Goal: Task Accomplishment & Management: Manage account settings

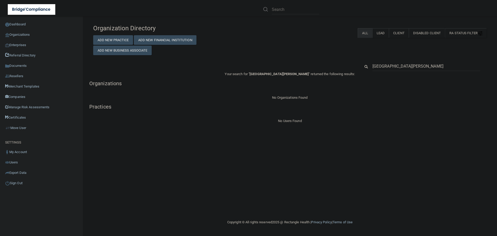
drag, startPoint x: 404, startPoint y: 65, endPoint x: 361, endPoint y: 70, distance: 43.6
click at [361, 70] on div "Mount Carroll" at bounding box center [423, 66] width 134 height 10
type input "Rari Labs"
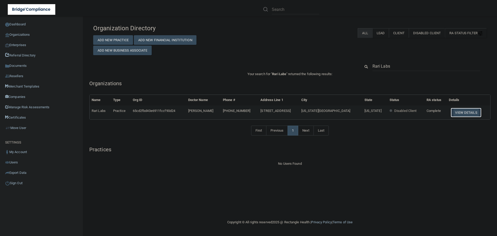
click at [464, 112] on button "View Details" at bounding box center [465, 113] width 31 height 10
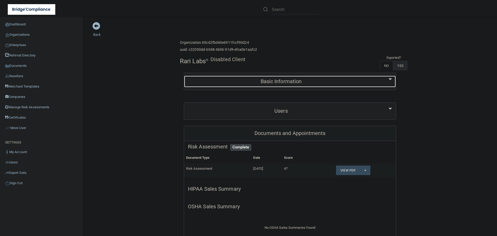
click at [302, 85] on div "Basic Information" at bounding box center [281, 82] width 194 height 12
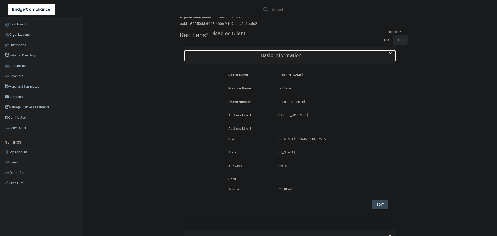
click at [294, 56] on h5 "Basic Information" at bounding box center [281, 55] width 186 height 6
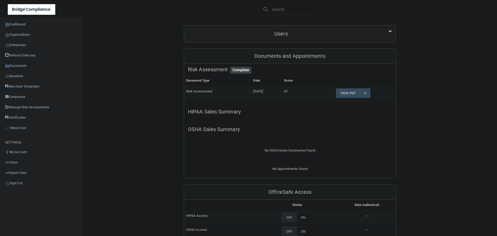
scroll to position [78, 0]
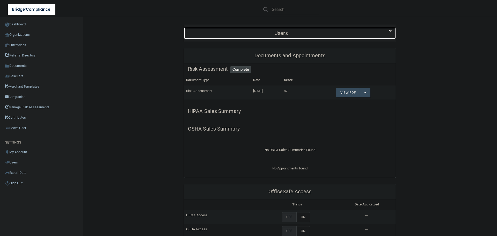
click at [287, 37] on div "Users" at bounding box center [281, 33] width 194 height 12
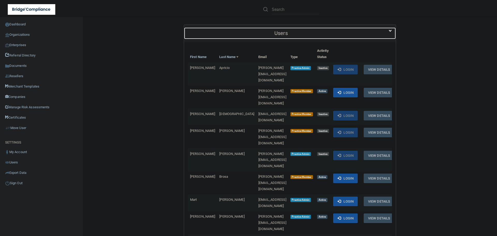
click at [287, 37] on div "Users" at bounding box center [281, 33] width 194 height 12
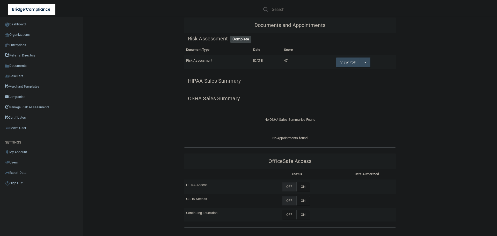
scroll to position [181, 0]
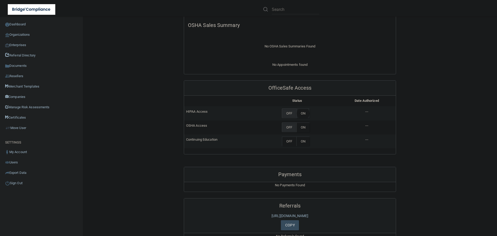
click at [301, 115] on label "ON" at bounding box center [302, 113] width 13 height 10
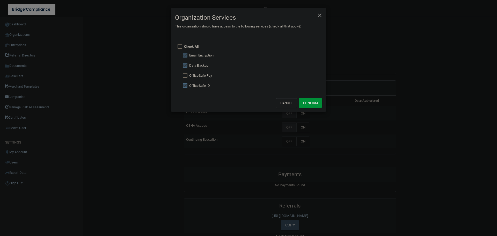
click at [185, 66] on input "checkbox" at bounding box center [186, 65] width 6 height 4
checkbox input "false"
click at [184, 56] on input "checkbox" at bounding box center [186, 55] width 6 height 4
checkbox input "false"
click at [308, 102] on button "Confirm" at bounding box center [309, 103] width 23 height 10
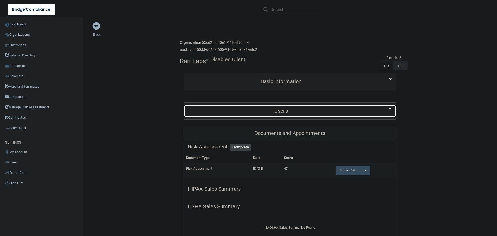
click at [266, 115] on div "Users" at bounding box center [281, 111] width 194 height 12
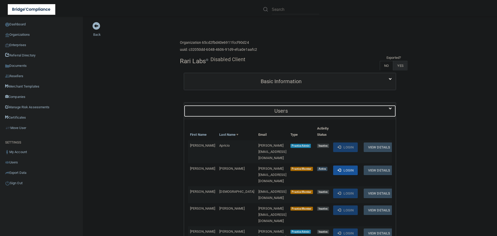
click at [272, 108] on h5 "Users" at bounding box center [281, 111] width 186 height 6
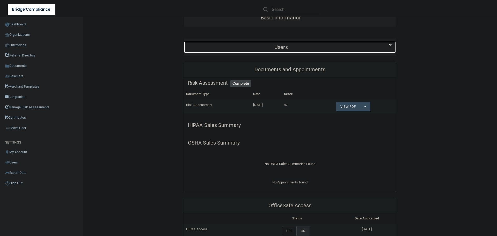
scroll to position [129, 0]
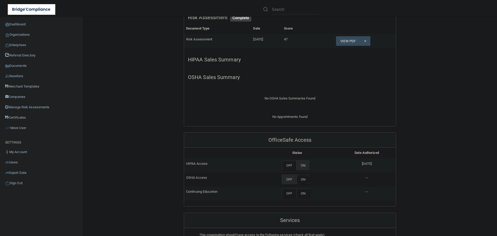
click at [302, 181] on label "ON" at bounding box center [302, 179] width 13 height 10
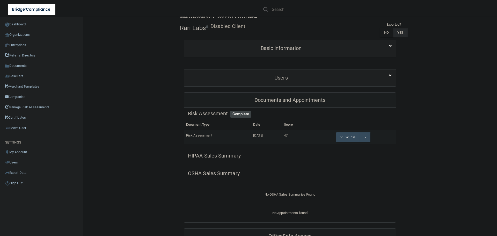
scroll to position [0, 0]
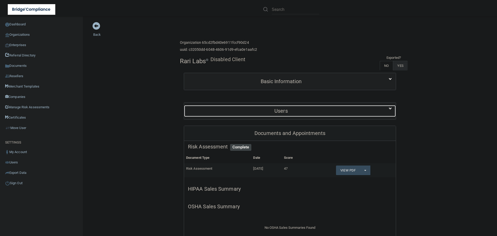
drag, startPoint x: 281, startPoint y: 107, endPoint x: 282, endPoint y: 109, distance: 2.7
click at [281, 107] on div "Users" at bounding box center [281, 111] width 194 height 12
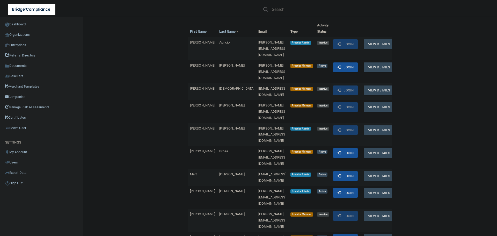
scroll to position [103, 0]
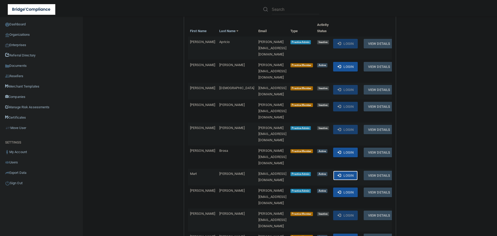
click at [337, 173] on span at bounding box center [338, 174] width 3 height 3
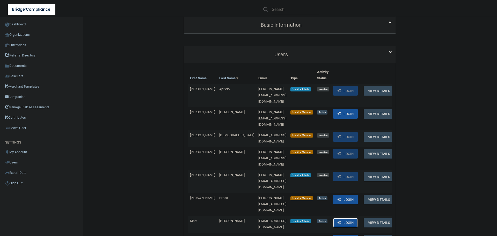
scroll to position [0, 0]
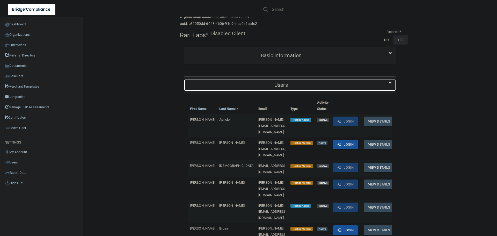
click at [226, 84] on h5 "Users" at bounding box center [281, 85] width 186 height 6
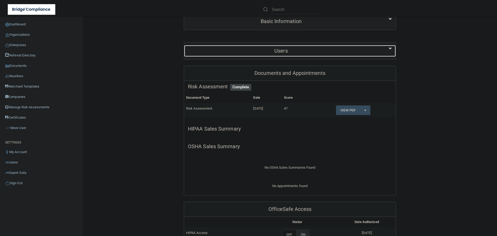
scroll to position [129, 0]
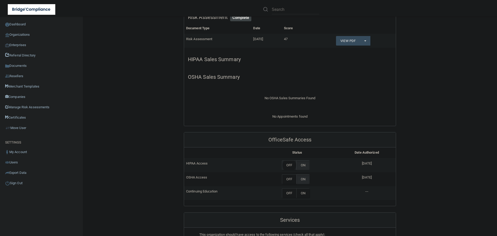
click at [288, 162] on label "OFF" at bounding box center [289, 165] width 14 height 10
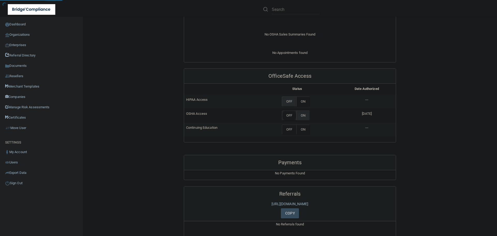
scroll to position [207, 0]
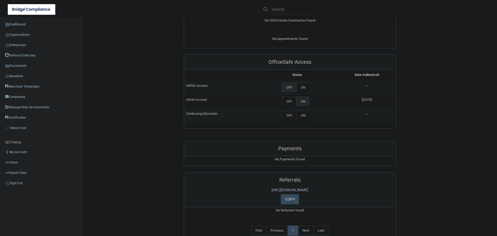
click at [287, 100] on label "OFF" at bounding box center [289, 101] width 14 height 10
click at [455, 157] on div "Back Enterprise » Organization 65cd2fbd40e6911fccf90d24 uuid: c32050dd-6048-460…" at bounding box center [289, 38] width 393 height 446
click at [288, 100] on label "OFF" at bounding box center [289, 101] width 14 height 10
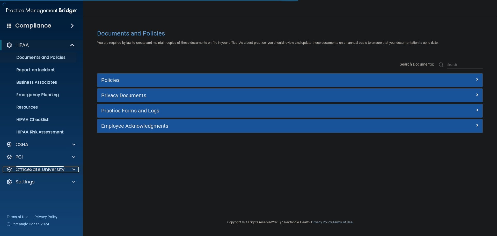
click at [71, 169] on div at bounding box center [72, 169] width 13 height 6
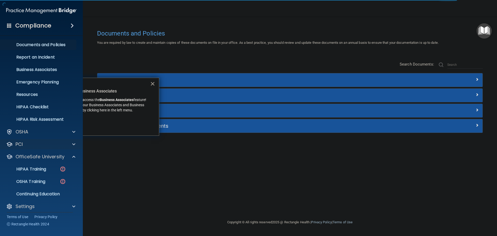
scroll to position [16, 0]
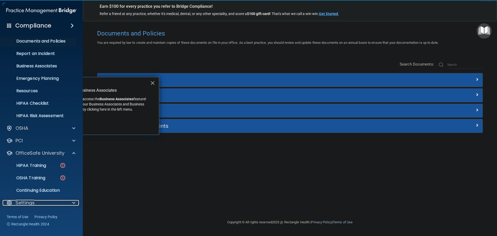
click at [70, 201] on div at bounding box center [72, 202] width 13 height 6
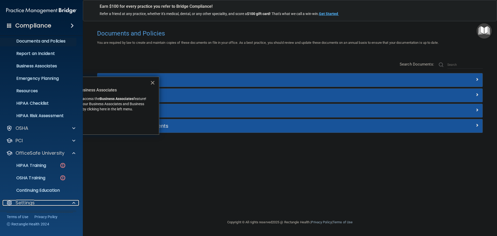
scroll to position [66, 0]
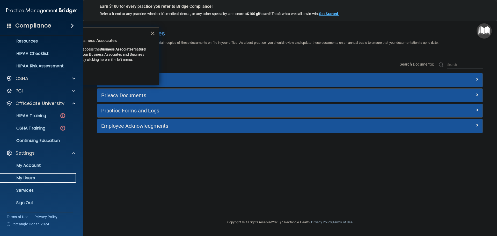
click at [34, 177] on p "My Users" at bounding box center [38, 177] width 71 height 5
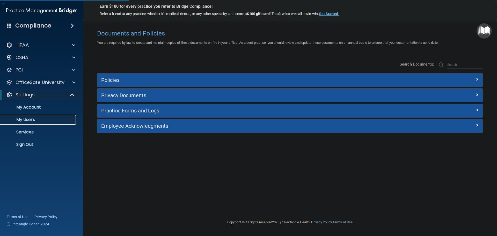
select select "20"
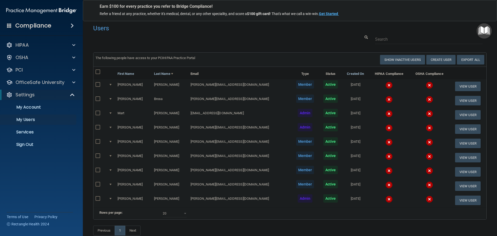
click at [385, 128] on img at bounding box center [388, 127] width 7 height 7
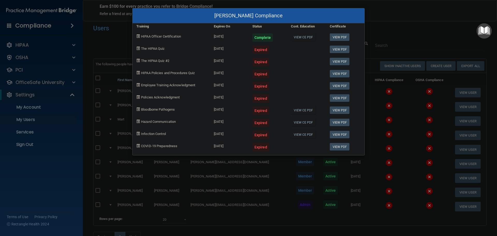
click at [375, 123] on div "Kaylyn Evans's Compliance Training Expires On Status Cont. Education Certificat…" at bounding box center [248, 118] width 497 height 236
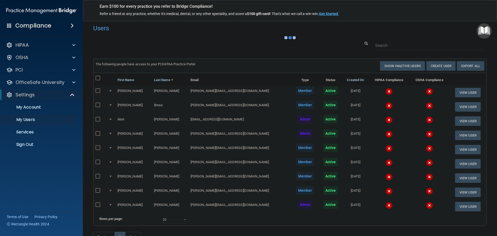
click at [385, 117] on img at bounding box center [388, 119] width 7 height 7
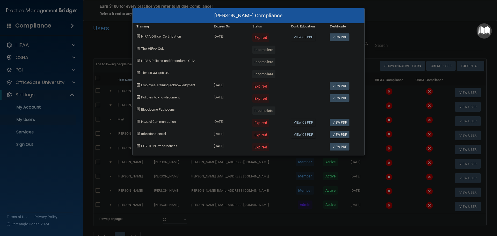
click at [380, 113] on div "Mart Dennis's Compliance Training Expires On Status Cont. Education Certificate…" at bounding box center [248, 118] width 497 height 236
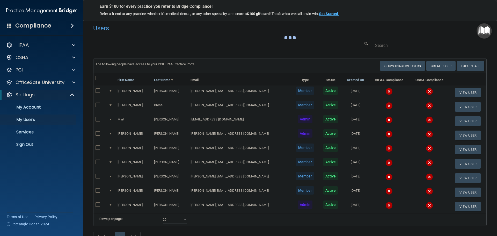
click at [385, 105] on img at bounding box center [388, 105] width 7 height 7
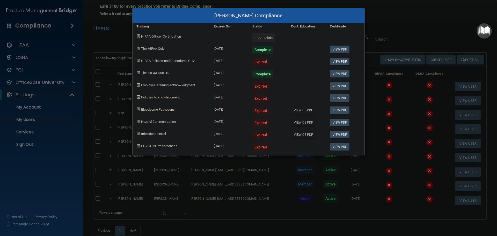
click at [382, 97] on div "Stephanie Brosa's Compliance Training Expires On Status Cont. Education Certifi…" at bounding box center [248, 118] width 497 height 236
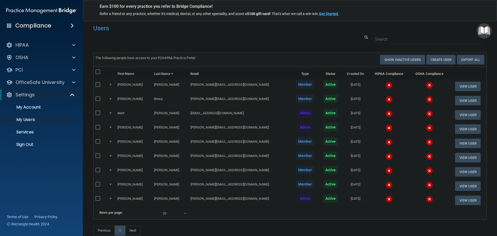
click at [385, 84] on img at bounding box center [388, 84] width 7 height 7
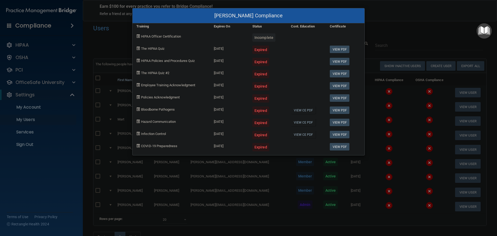
click at [382, 113] on div "Anthony Archer's Compliance Training Expires On Status Cont. Education Certific…" at bounding box center [248, 118] width 497 height 236
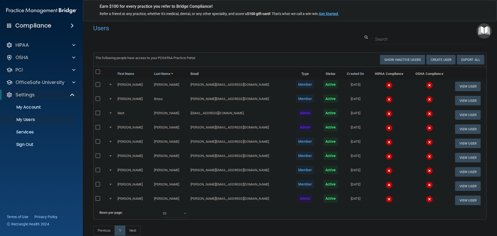
click at [385, 199] on img at bounding box center [388, 198] width 7 height 7
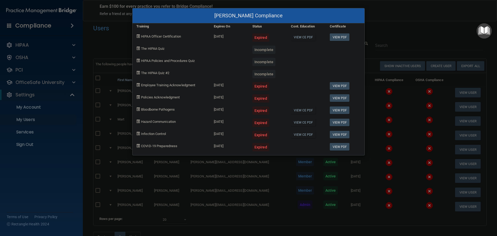
click at [390, 42] on div "John Yi's Compliance Training Expires On Status Cont. Education Certificate HIP…" at bounding box center [248, 118] width 497 height 236
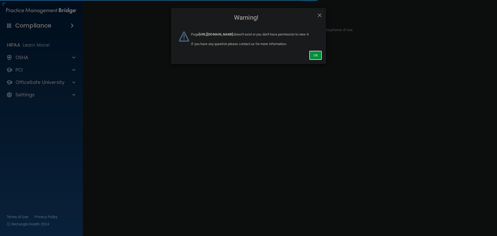
click at [314, 60] on button "Ok" at bounding box center [315, 55] width 13 height 10
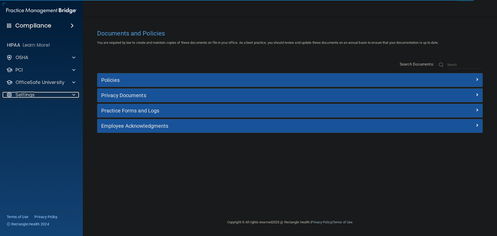
click at [71, 93] on div at bounding box center [72, 95] width 13 height 6
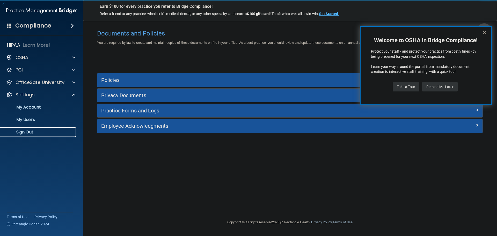
click at [31, 131] on p "Sign Out" at bounding box center [38, 131] width 71 height 5
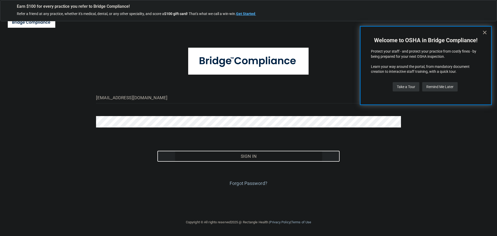
click at [237, 155] on button "Sign In" at bounding box center [248, 155] width 183 height 11
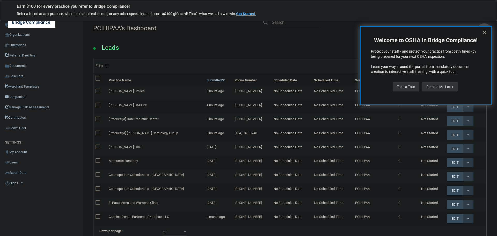
click at [483, 33] on button "×" at bounding box center [484, 32] width 5 height 8
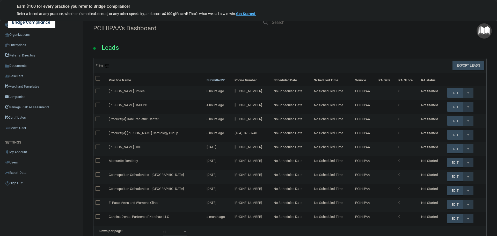
click at [177, 44] on div "Leads" at bounding box center [289, 46] width 401 height 24
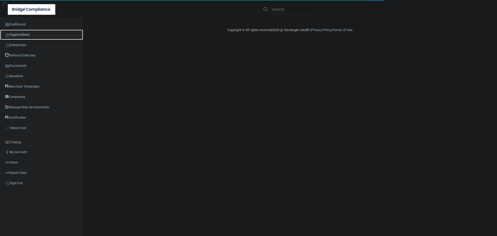
click at [25, 35] on link "Organizations" at bounding box center [41, 34] width 83 height 10
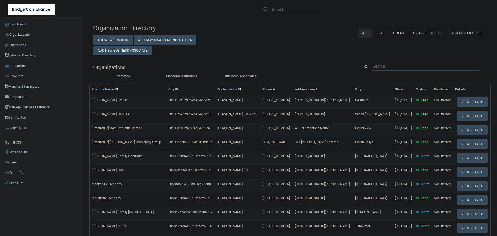
click at [373, 66] on input "text" at bounding box center [426, 66] width 108 height 10
paste input "Rari Labs"
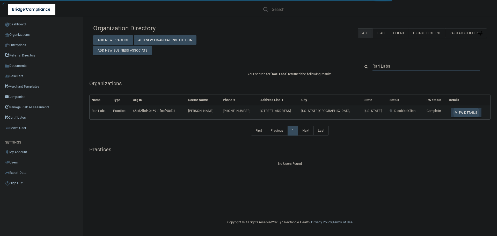
type input "Rari Labs"
click at [455, 111] on button "View Details" at bounding box center [465, 113] width 31 height 10
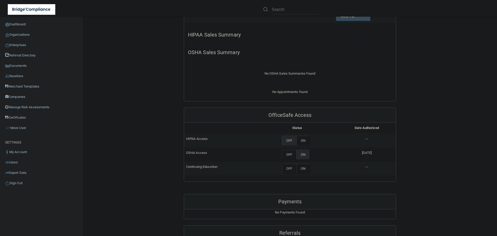
scroll to position [155, 0]
click at [287, 154] on label "OFF" at bounding box center [289, 153] width 14 height 10
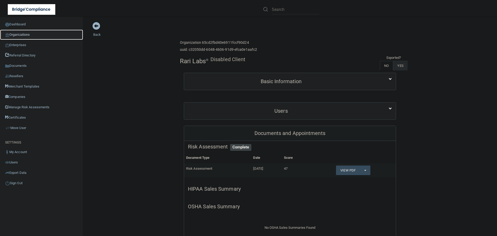
click at [20, 34] on link "Organizations" at bounding box center [41, 34] width 83 height 10
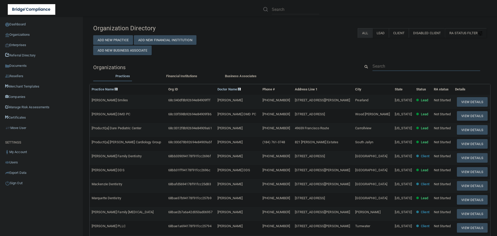
click at [399, 64] on input "text" at bounding box center [426, 66] width 108 height 10
paste input "[PERSON_NAME] DDS"
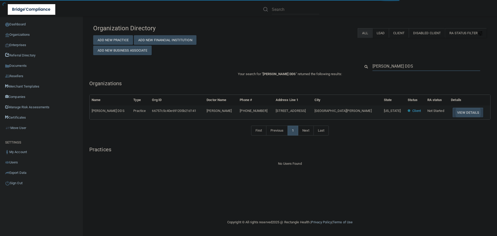
type input "[PERSON_NAME] DDS"
click at [454, 113] on button "View Details" at bounding box center [467, 113] width 31 height 10
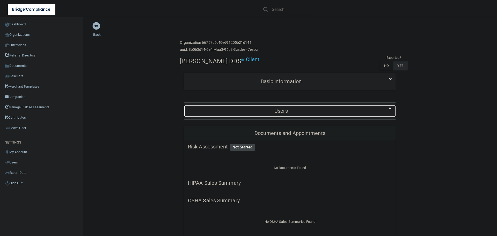
click at [267, 110] on h5 "Users" at bounding box center [281, 111] width 186 height 6
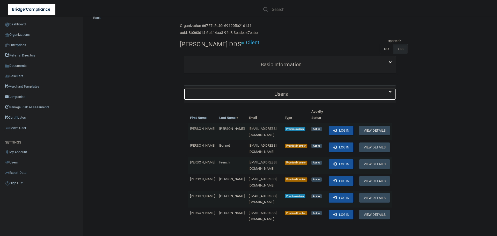
scroll to position [26, 0]
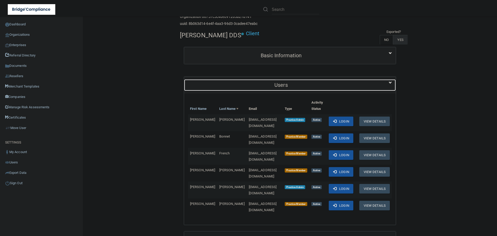
click at [234, 86] on h5 "Users" at bounding box center [281, 85] width 186 height 6
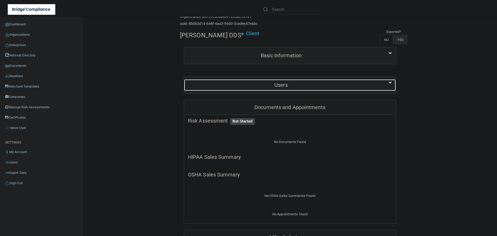
click at [234, 86] on h5 "Users" at bounding box center [281, 85] width 186 height 6
